Goal: Navigation & Orientation: Find specific page/section

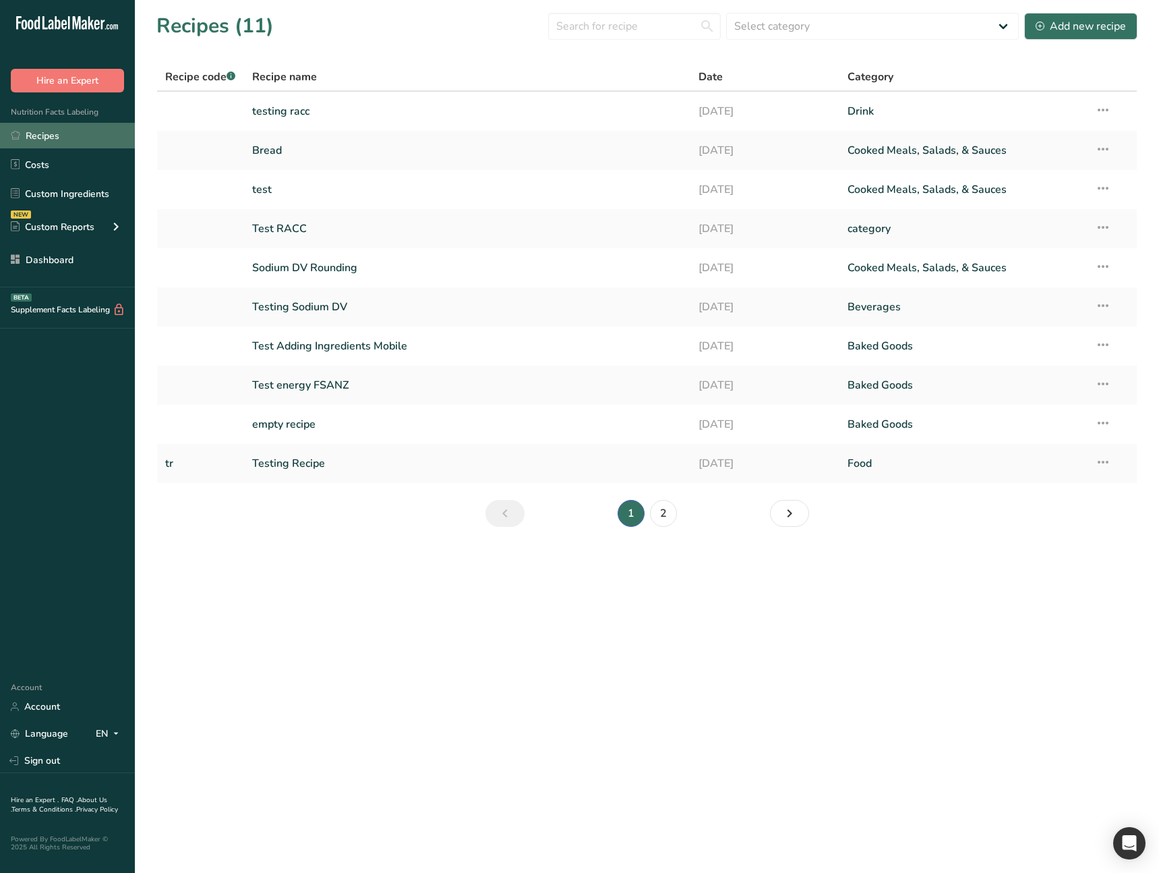
click at [82, 134] on link "Recipes" at bounding box center [67, 136] width 135 height 26
click at [380, 605] on main "Recipes (11) Select category All Baked Goods [GEOGRAPHIC_DATA] category Cooked …" at bounding box center [579, 436] width 1159 height 873
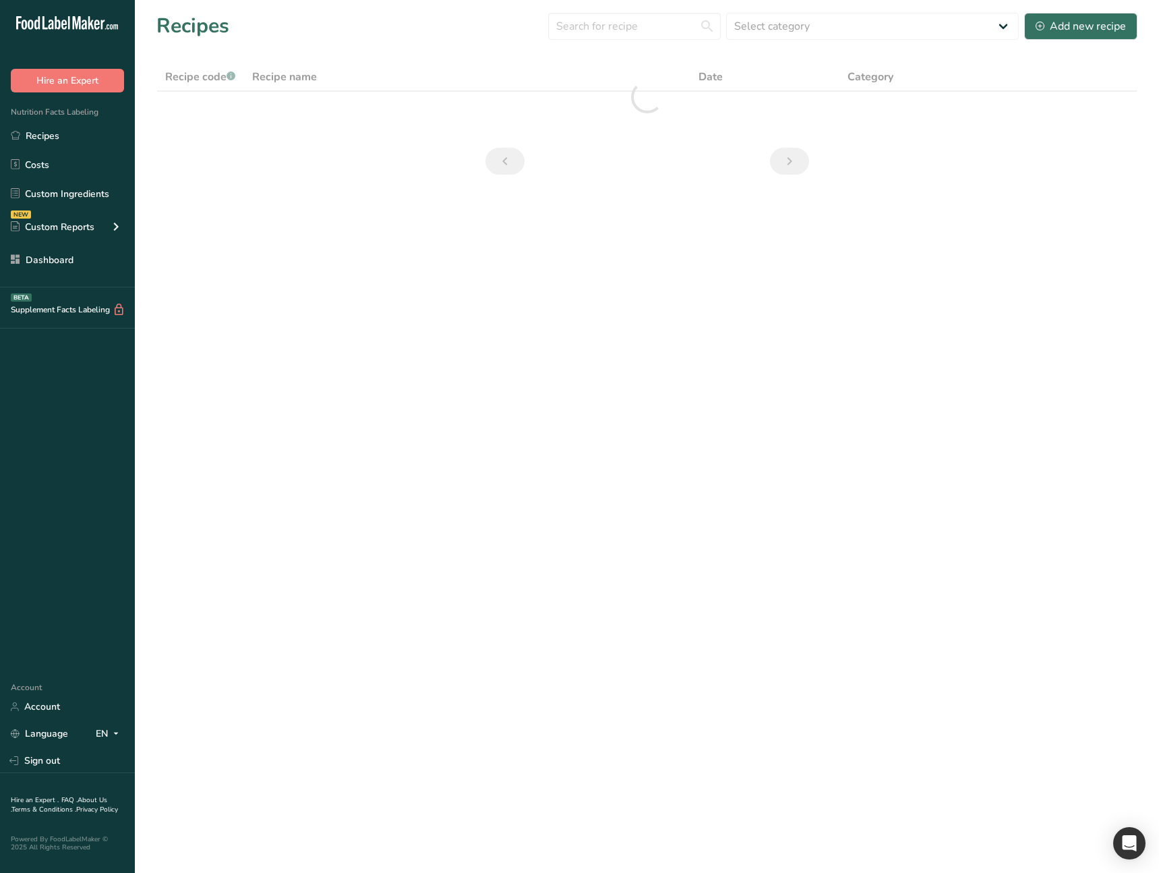
click at [444, 652] on main "Recipes Select category All Baked Goods [GEOGRAPHIC_DATA] category Cooked Meals…" at bounding box center [579, 436] width 1159 height 873
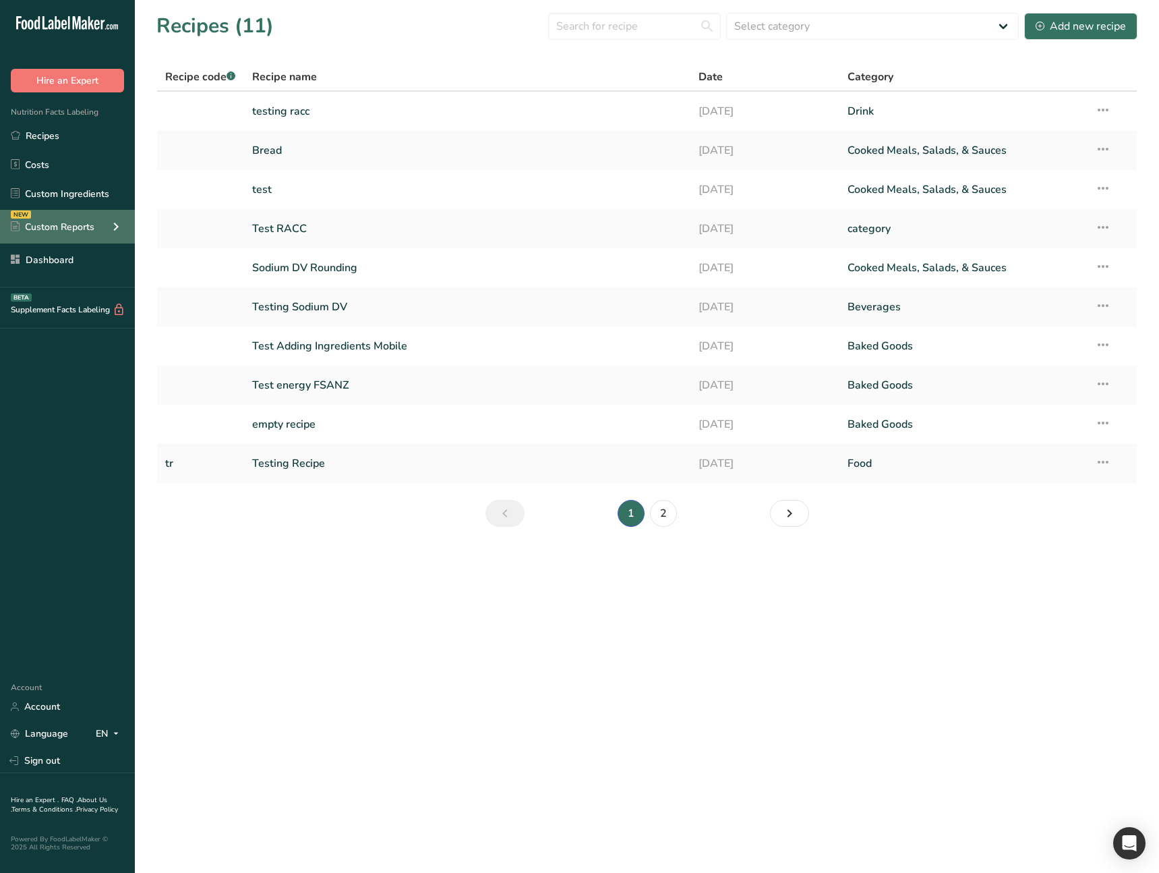
click at [122, 239] on div "NEW Custom Reports" at bounding box center [67, 227] width 135 height 34
click at [123, 233] on icon at bounding box center [116, 226] width 16 height 24
click at [412, 736] on main "Recipes (11) Select category All Baked Goods [GEOGRAPHIC_DATA] category Cooked …" at bounding box center [579, 436] width 1159 height 873
click at [125, 225] on div "NEW Custom Reports" at bounding box center [67, 227] width 135 height 34
click at [121, 230] on icon at bounding box center [116, 226] width 16 height 24
